Goal: Check status: Check status

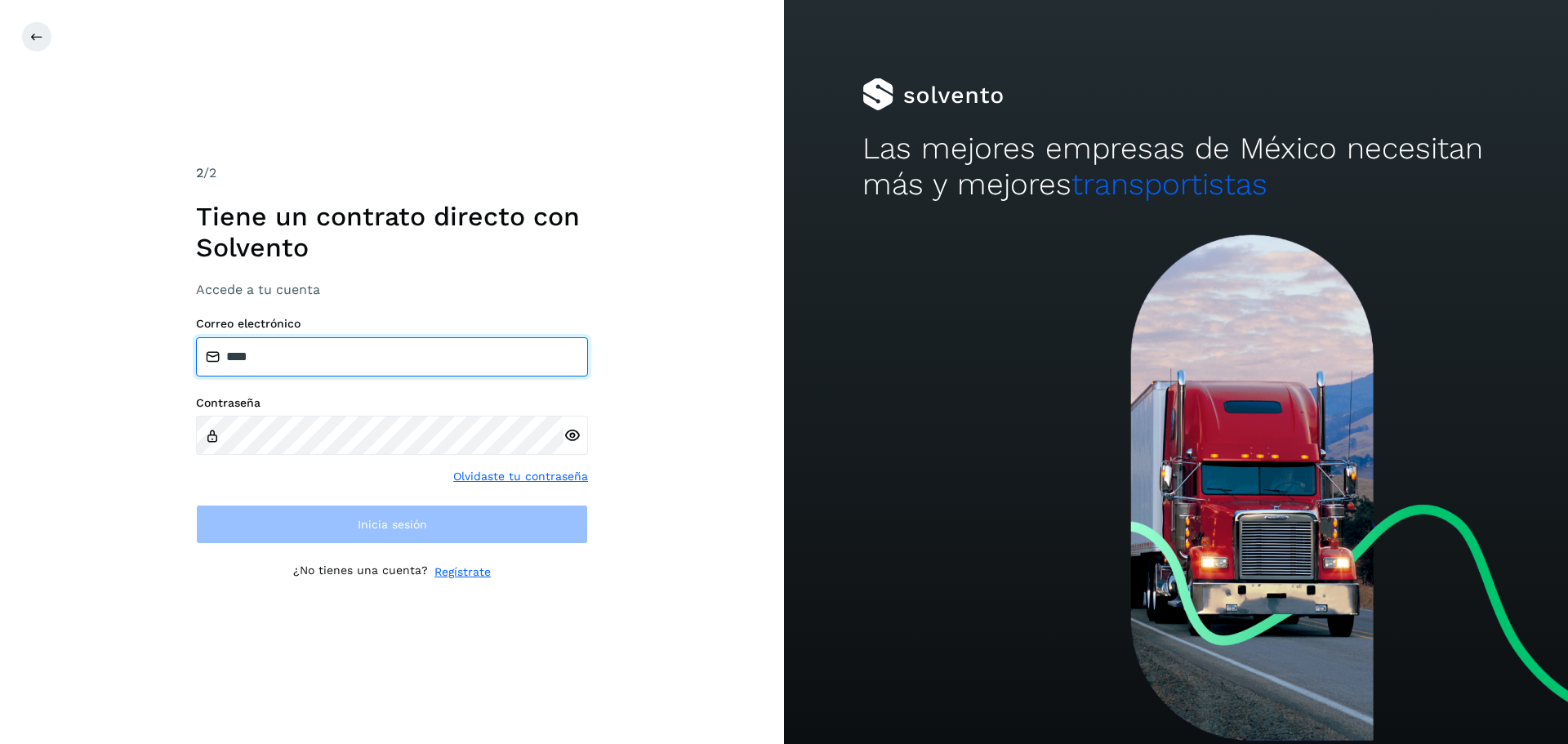
click at [393, 345] on input "****" at bounding box center [391, 357] width 392 height 40
type input "*"
type input "**********"
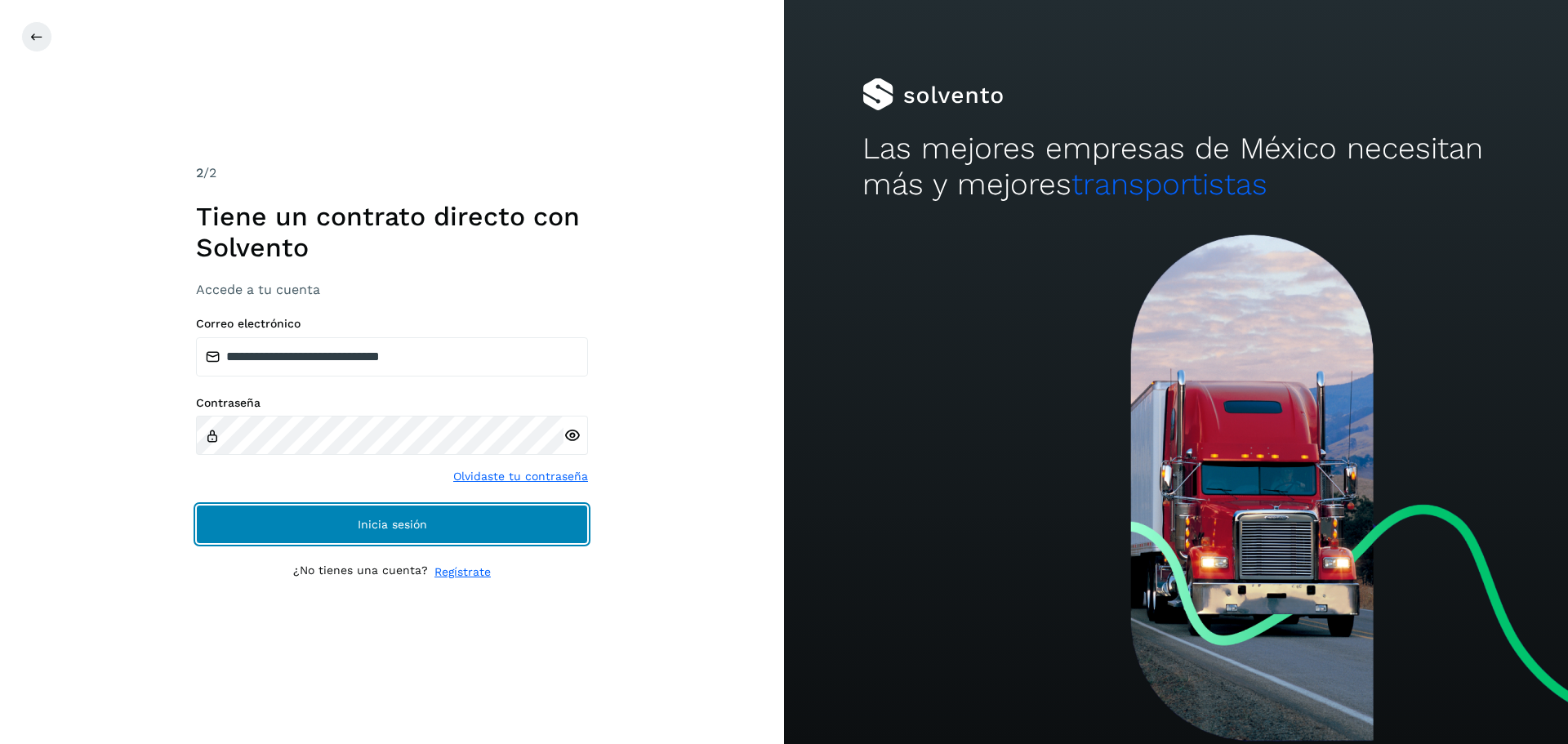
click at [382, 513] on button "Inicia sesión" at bounding box center [391, 524] width 392 height 40
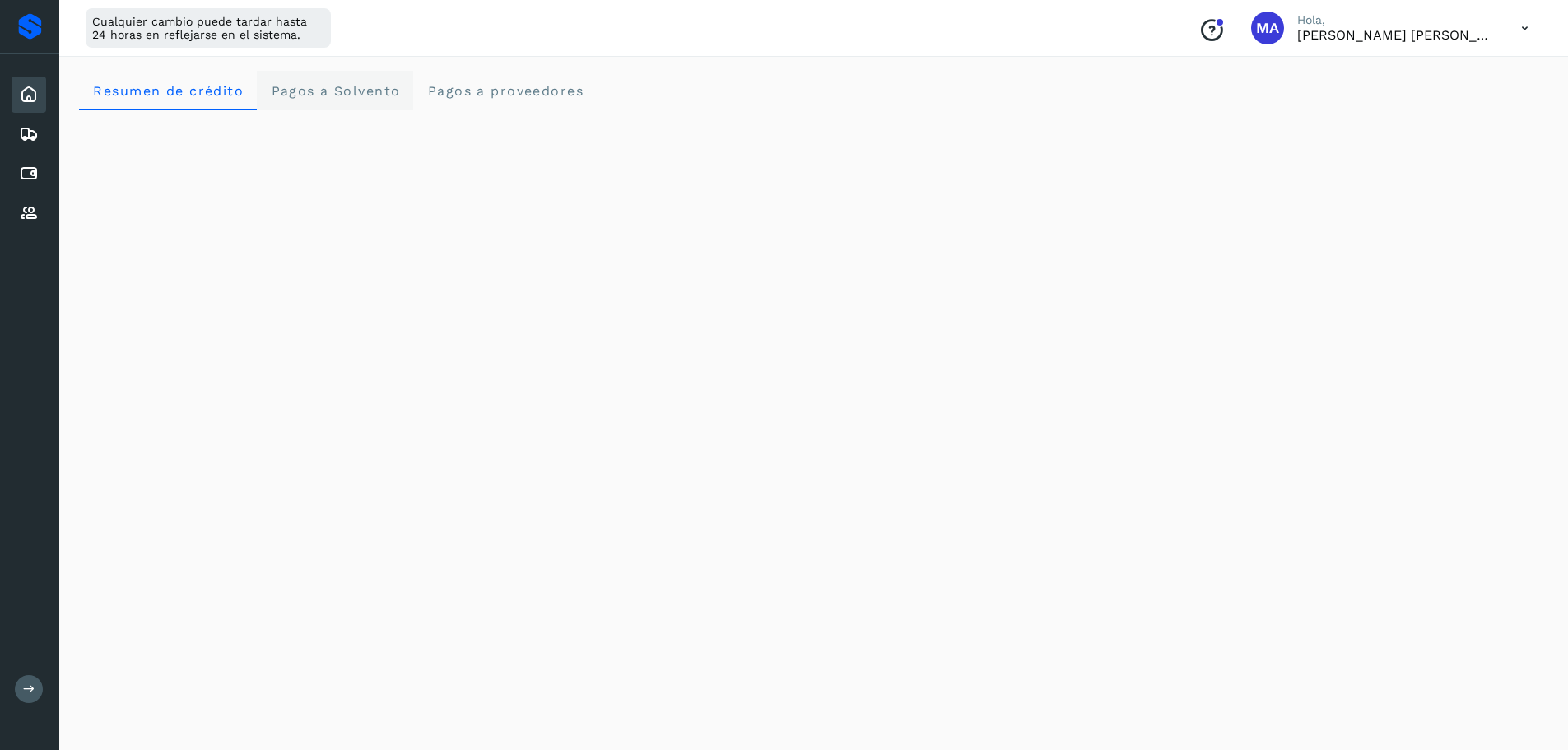
click at [332, 80] on Solvento "Pagos a Solvento" at bounding box center [334, 90] width 156 height 40
click at [137, 95] on span "Resumen de crédito" at bounding box center [168, 91] width 152 height 16
click at [35, 170] on icon at bounding box center [28, 174] width 19 height 19
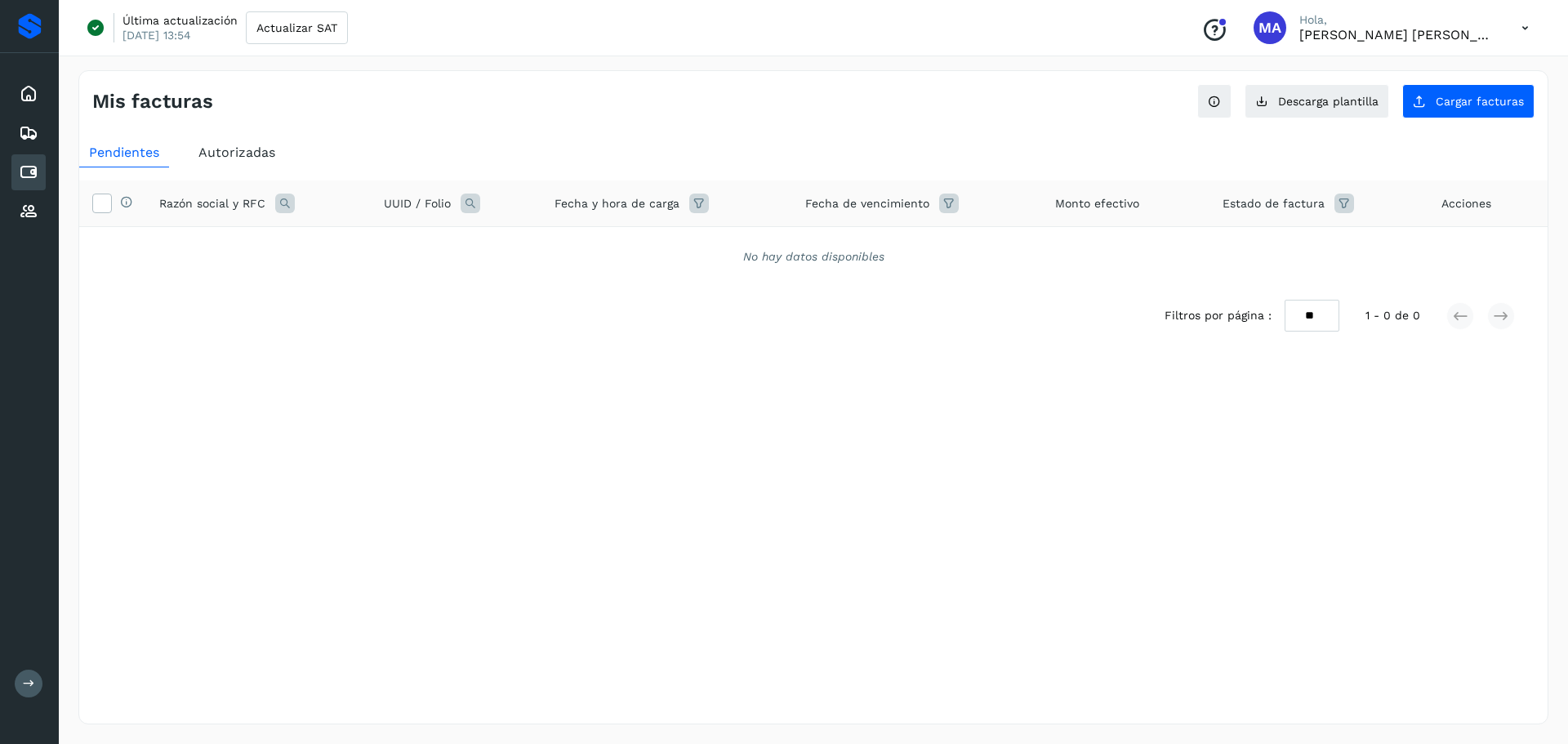
click at [10, 214] on div "Inicio Embarques Cuentas por pagar Proveedores" at bounding box center [29, 152] width 59 height 199
click at [26, 215] on icon at bounding box center [28, 211] width 19 height 19
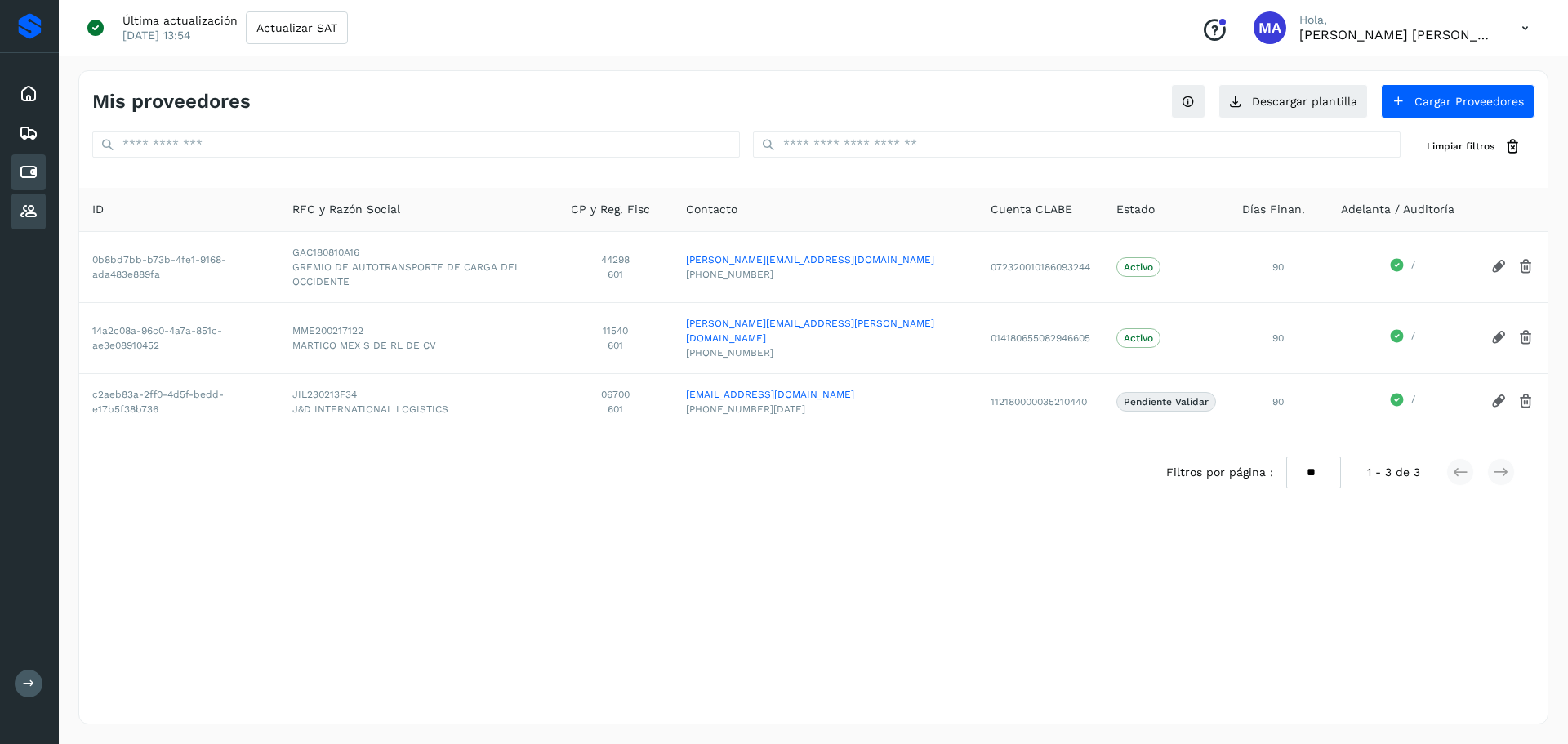
click at [34, 175] on icon at bounding box center [28, 173] width 19 height 19
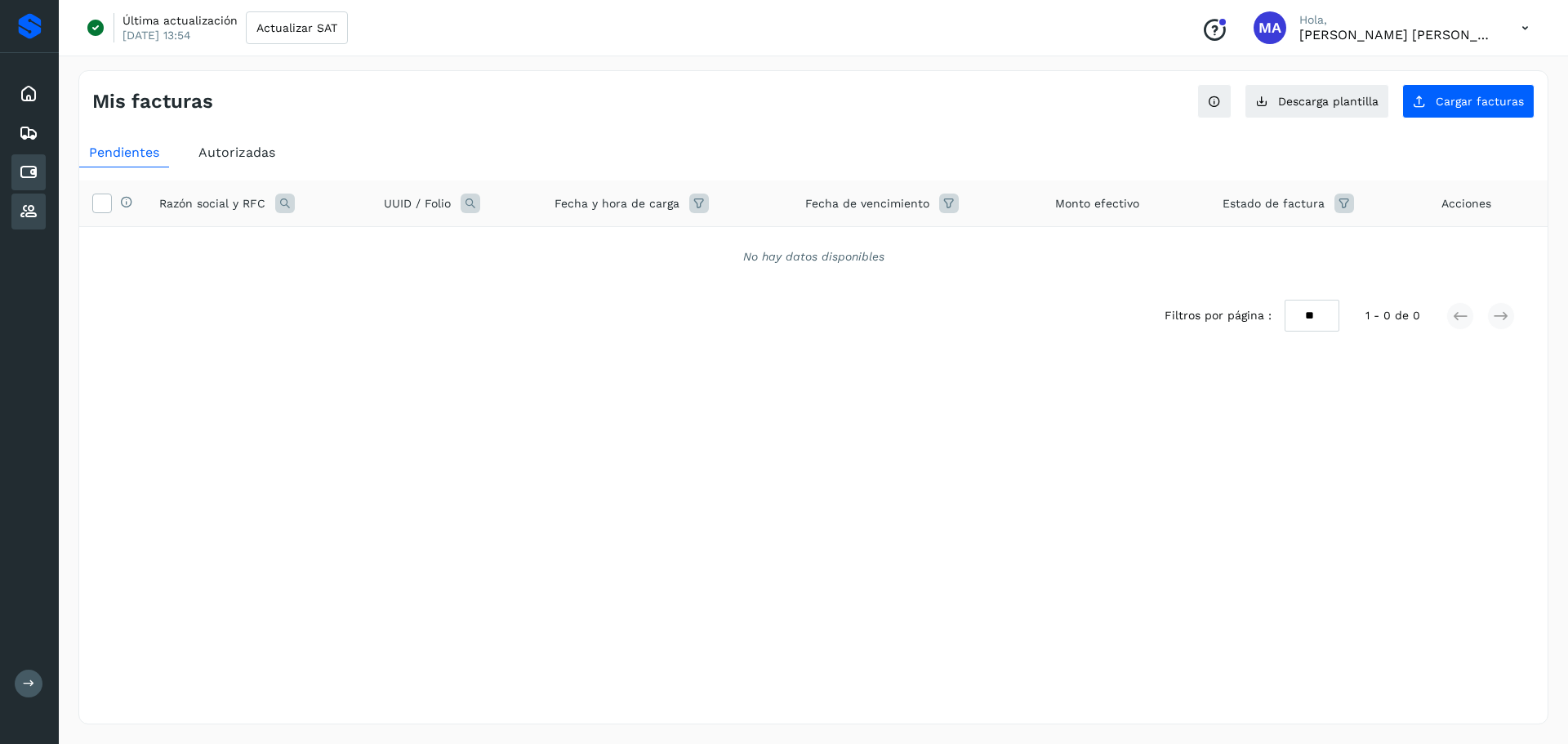
click at [23, 224] on div "Proveedores" at bounding box center [29, 211] width 35 height 36
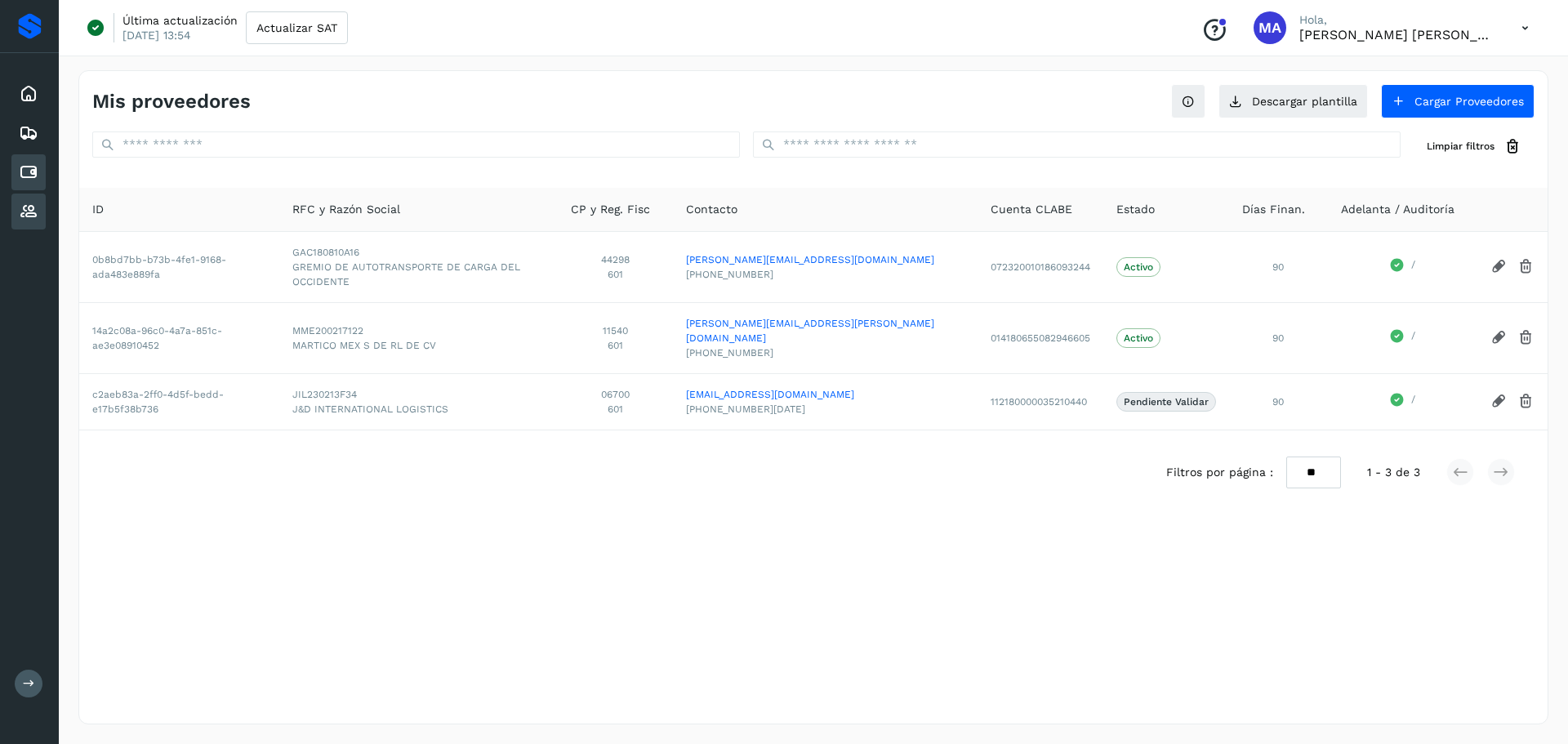
click at [39, 179] on div "Cuentas por pagar" at bounding box center [29, 172] width 35 height 36
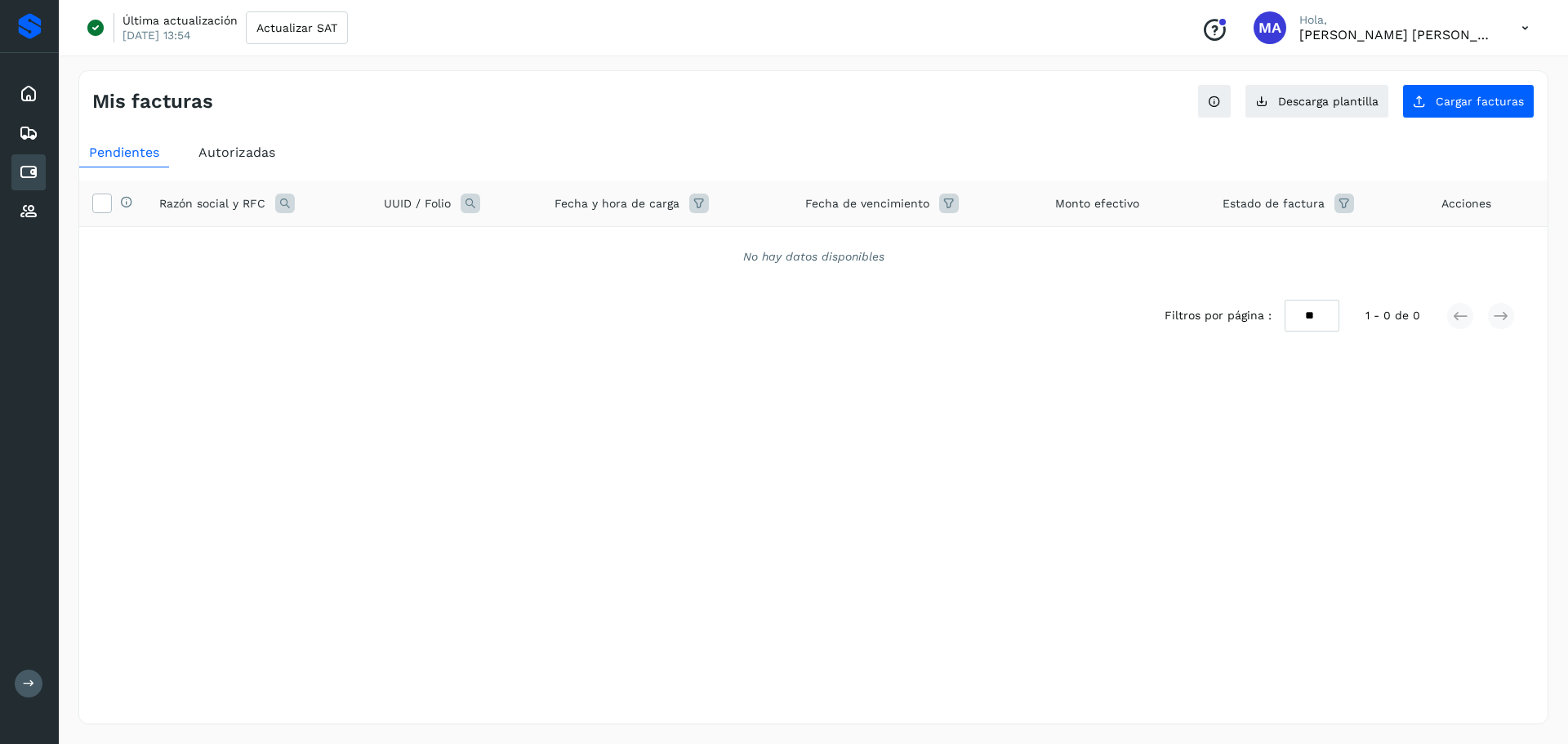
click at [229, 146] on span "Autorizadas" at bounding box center [237, 152] width 77 height 15
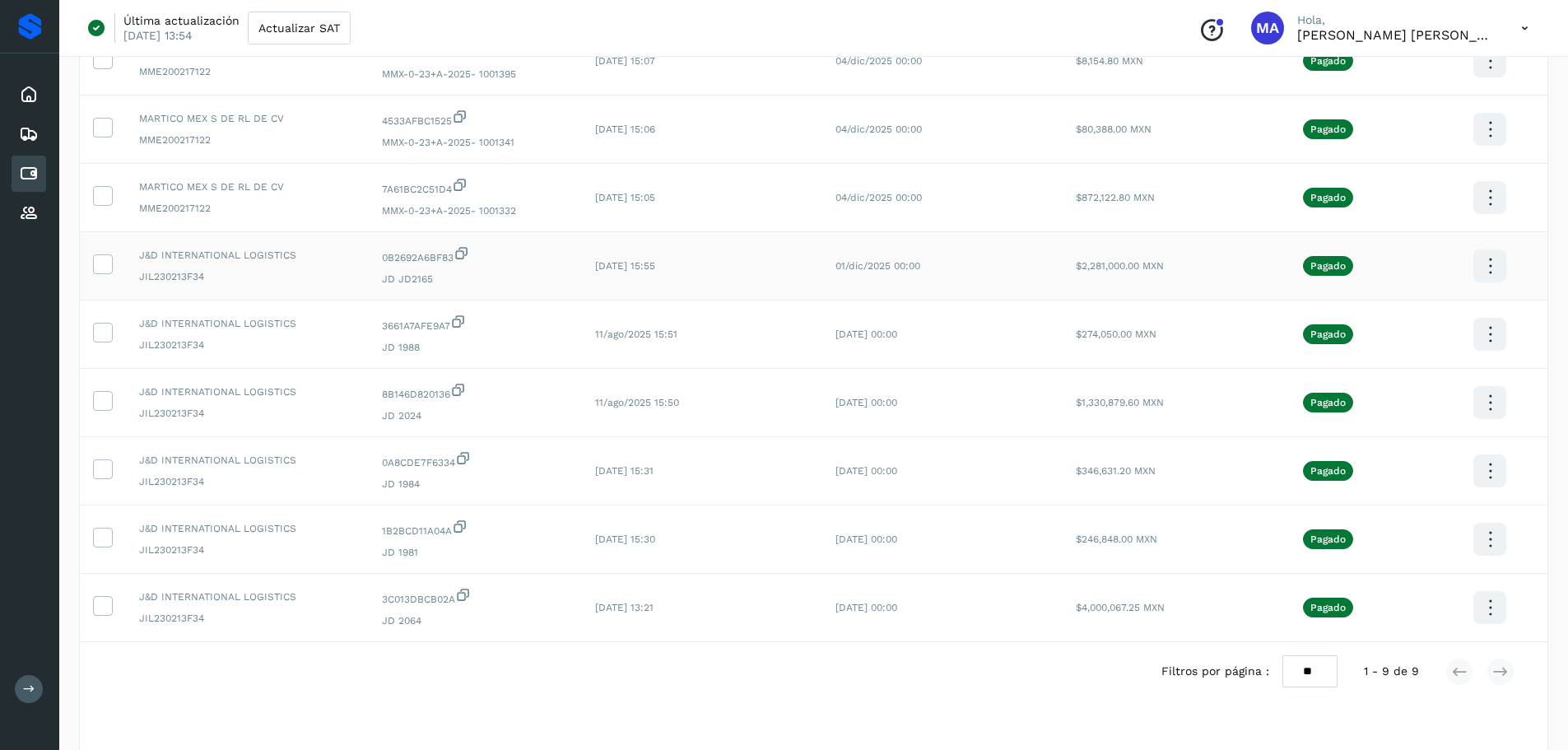
scroll to position [234, 0]
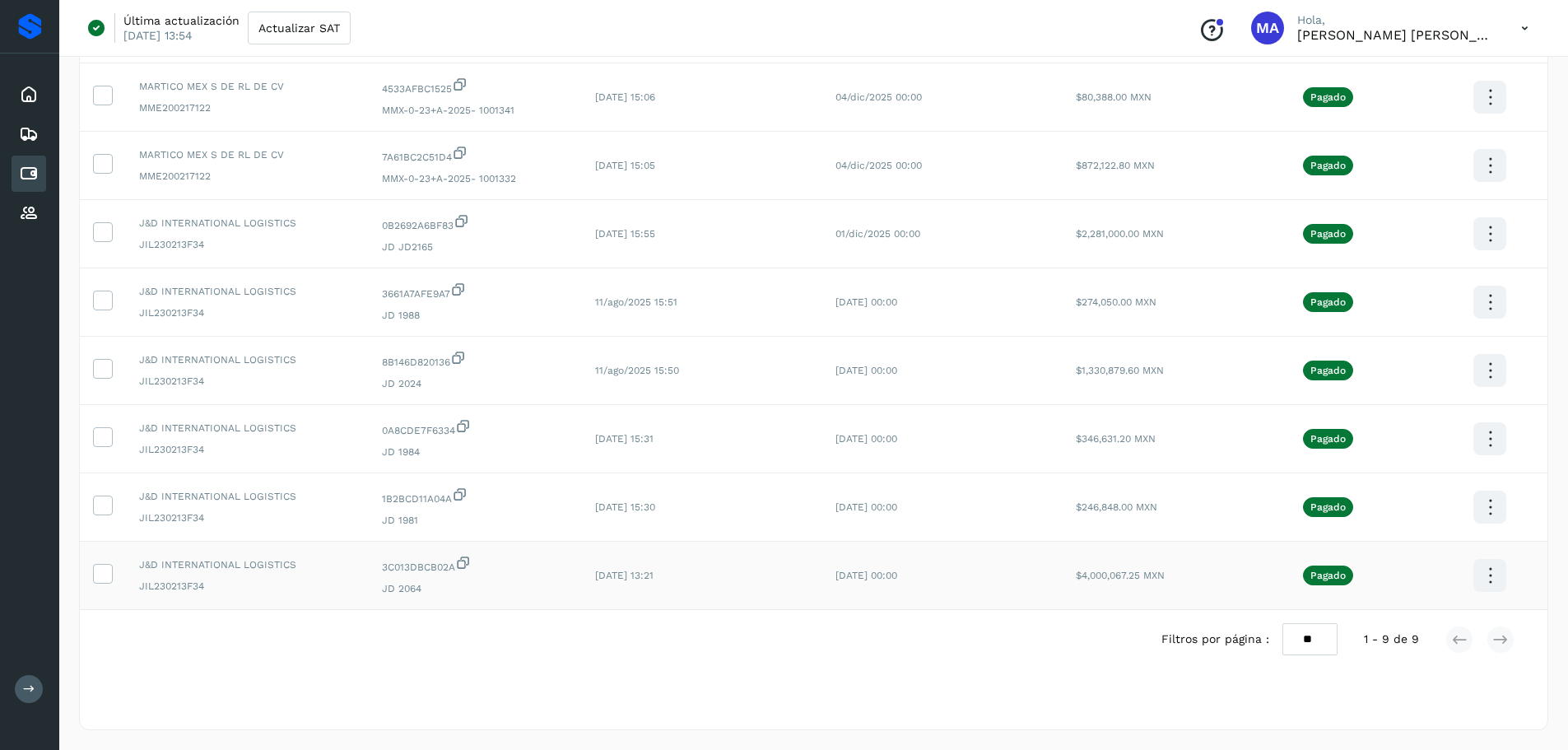
click at [1485, 578] on icon at bounding box center [1490, 576] width 39 height 39
click at [1381, 432] on button "Ver Detalle" at bounding box center [1408, 438] width 196 height 32
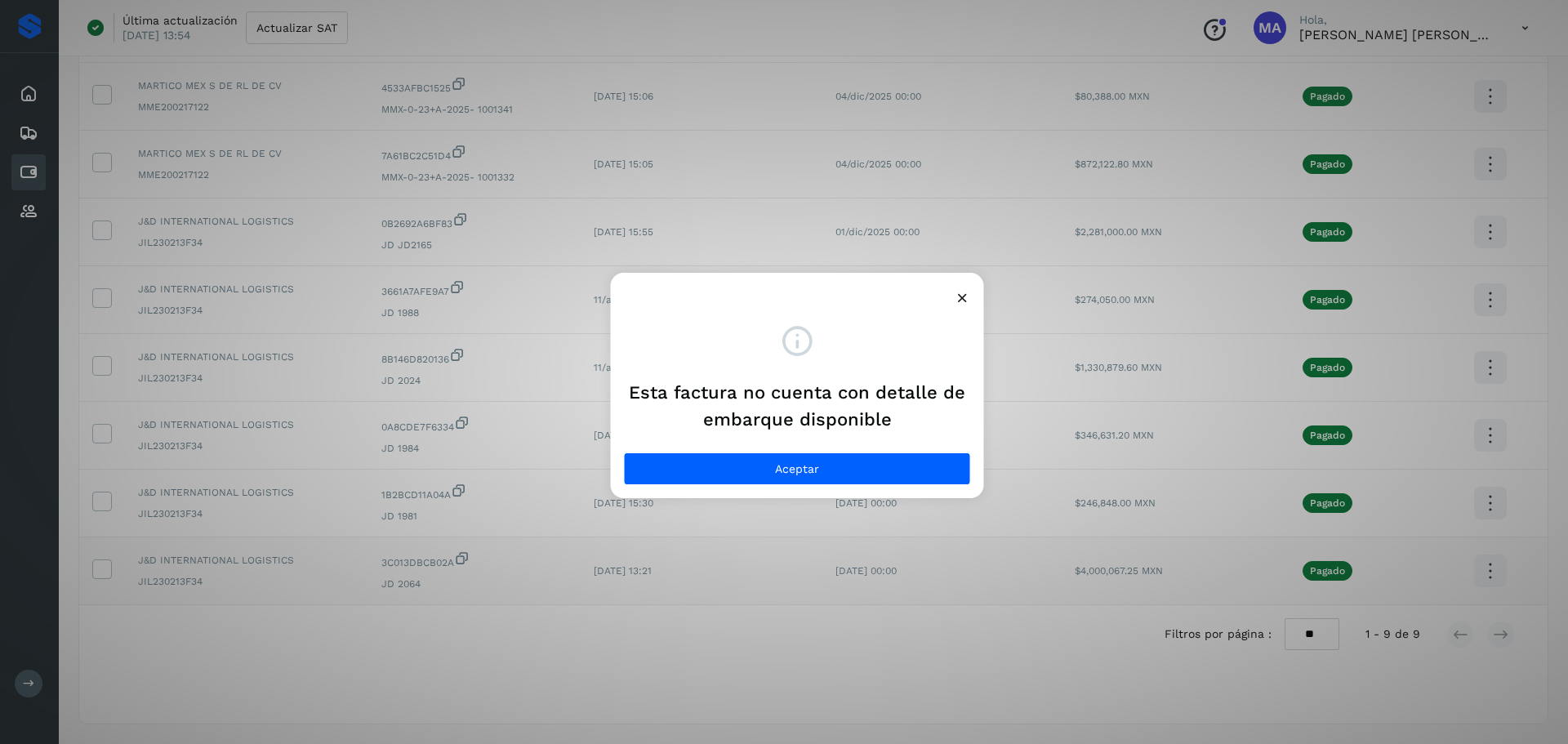
click at [965, 306] on icon at bounding box center [963, 298] width 17 height 17
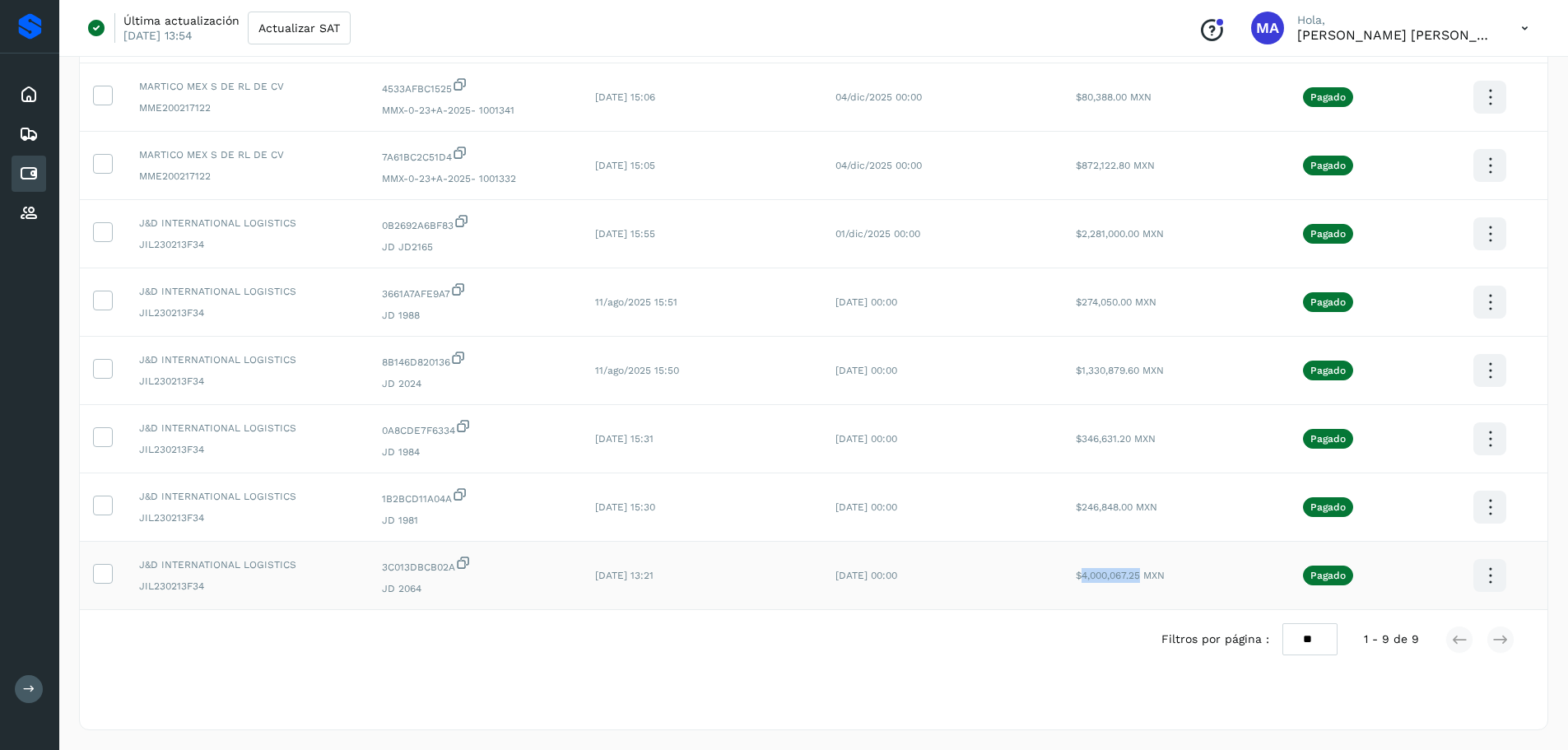
drag, startPoint x: 1139, startPoint y: 578, endPoint x: 1083, endPoint y: 578, distance: 56.0
click at [1083, 578] on span "$4,000,067.25 MXN" at bounding box center [1119, 575] width 88 height 12
copy span "4,000,067.25"
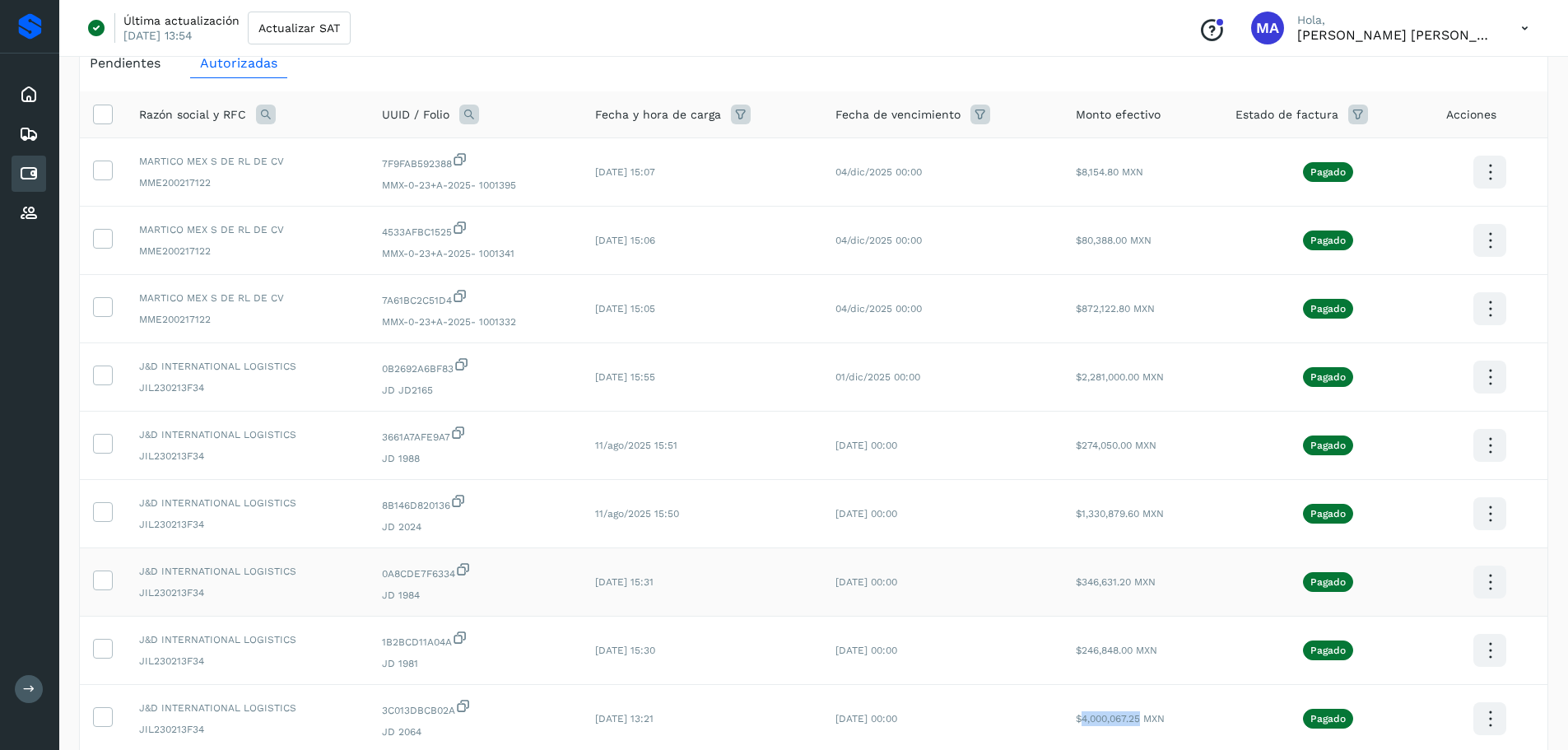
scroll to position [89, 0]
